Goal: Find specific page/section: Find specific page/section

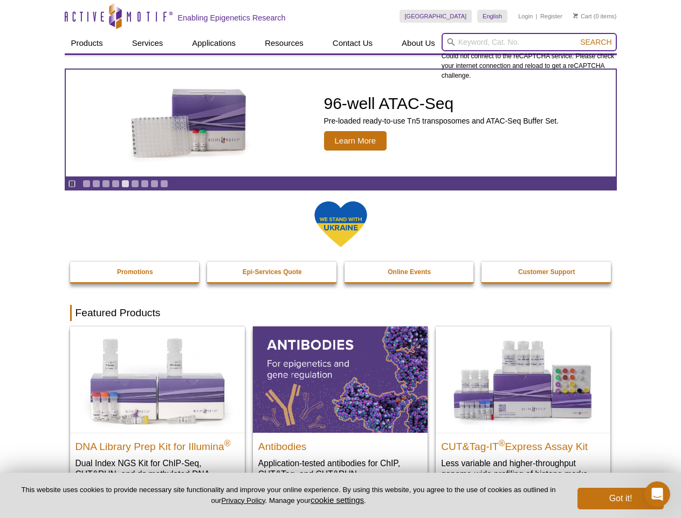
click at [529, 42] on input "search" at bounding box center [529, 42] width 175 height 18
click at [596, 42] on span "Search" at bounding box center [595, 42] width 31 height 9
click at [72, 183] on icon "Pause" at bounding box center [71, 183] width 7 height 7
click at [86, 183] on link "Go to slide 1" at bounding box center [87, 184] width 8 height 8
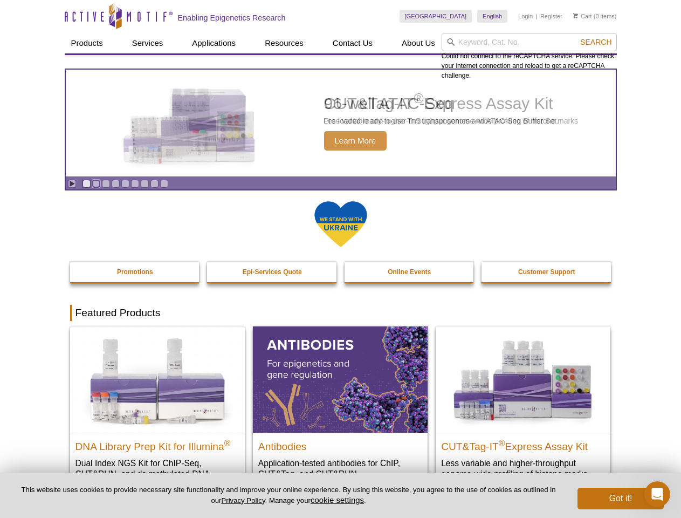
click at [96, 183] on link "Go to slide 2" at bounding box center [96, 184] width 8 height 8
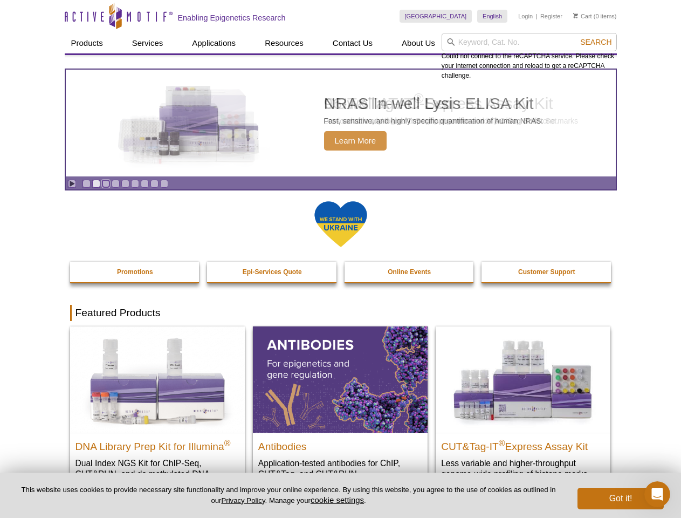
click at [106, 183] on link "Go to slide 3" at bounding box center [106, 184] width 8 height 8
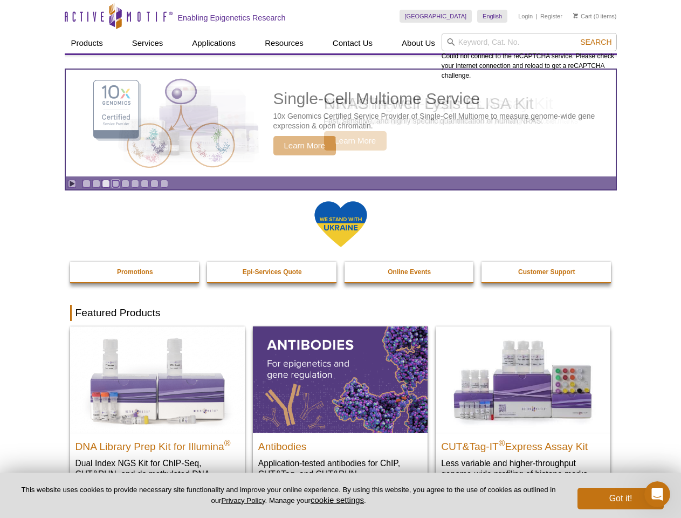
click at [115, 183] on link "Go to slide 4" at bounding box center [116, 184] width 8 height 8
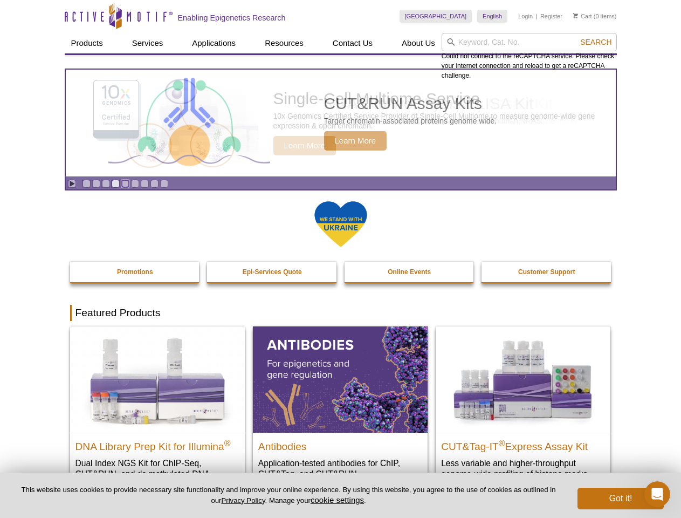
click at [125, 183] on link "Go to slide 5" at bounding box center [125, 184] width 8 height 8
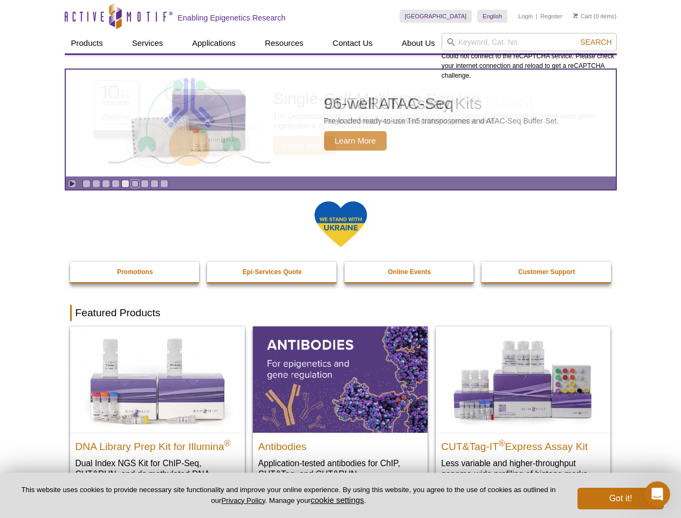
click at [135, 183] on link "Go to slide 6" at bounding box center [135, 184] width 8 height 8
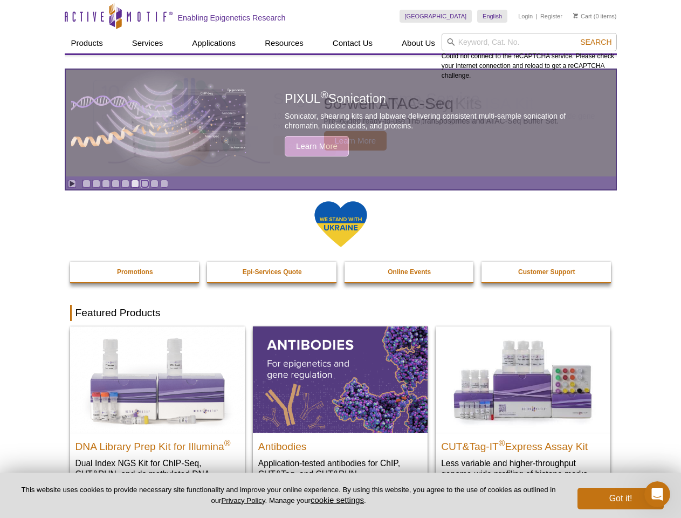
click at [145, 183] on link "Go to slide 7" at bounding box center [145, 184] width 8 height 8
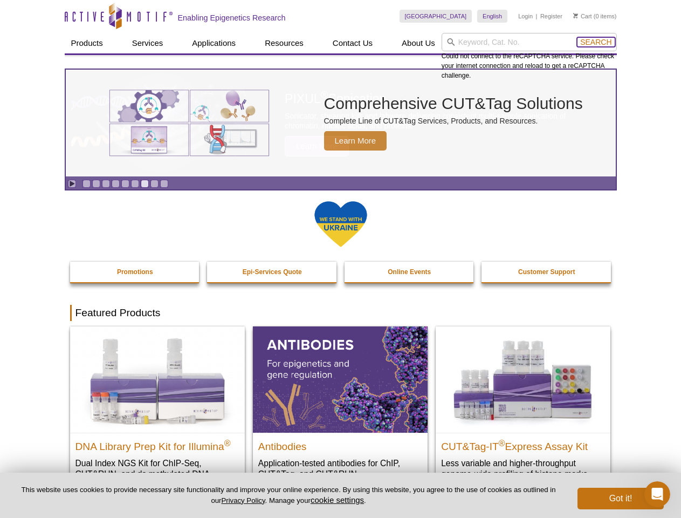
click at [596, 42] on span "Search" at bounding box center [595, 42] width 31 height 9
